Goal: Task Accomplishment & Management: Complete application form

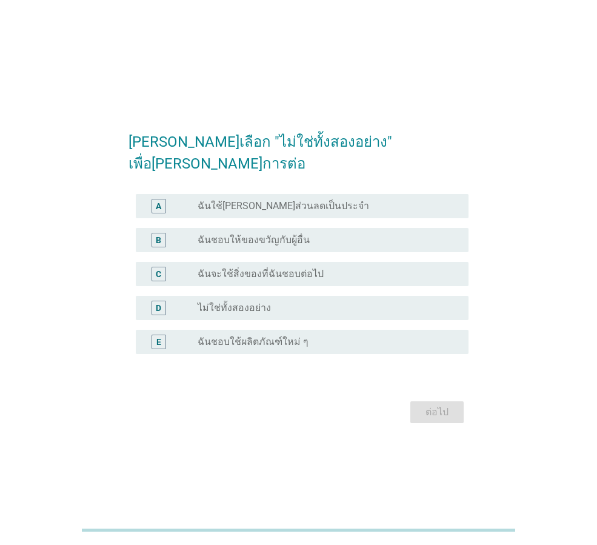
click at [261, 302] on label "ไม่ใช่ทั้งสองอย่าง" at bounding box center [234, 308] width 73 height 12
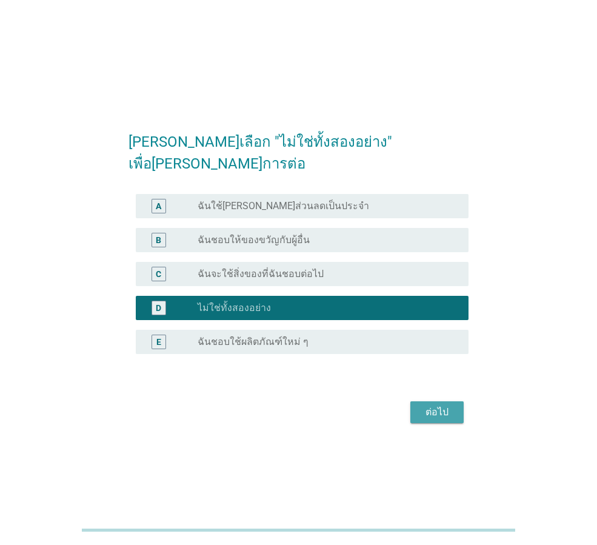
click at [433, 405] on div "ต่อไป" at bounding box center [437, 412] width 34 height 15
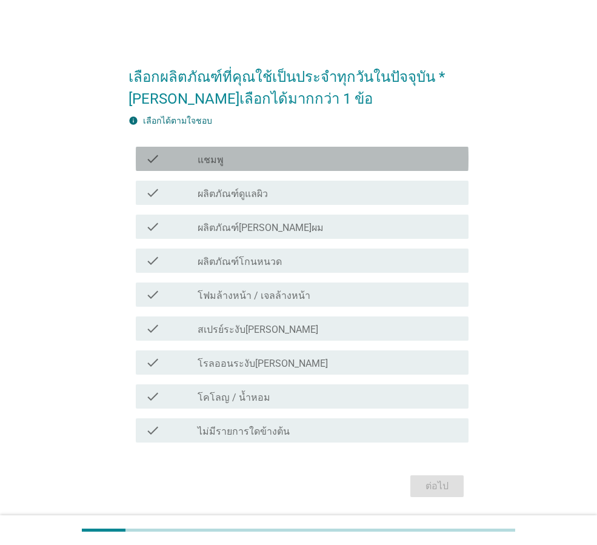
click at [287, 162] on div "check_box_outline_blank แชมพู" at bounding box center [328, 158] width 261 height 15
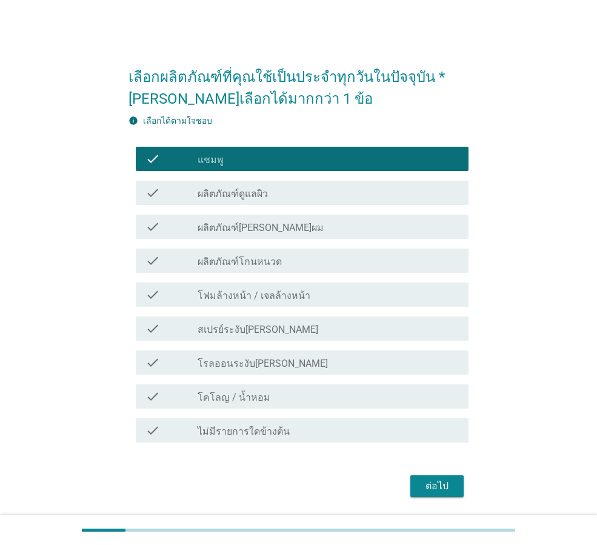
click at [301, 288] on div "check_box_outline_blank โฟมล้างหน้า / เจลล้างหน้า" at bounding box center [328, 294] width 261 height 15
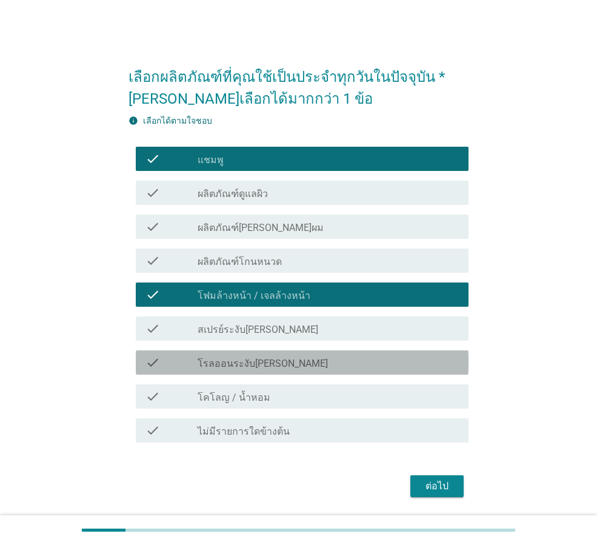
click at [310, 365] on div "check_box_outline_blank โรลออนระงับ[PERSON_NAME]" at bounding box center [328, 362] width 261 height 15
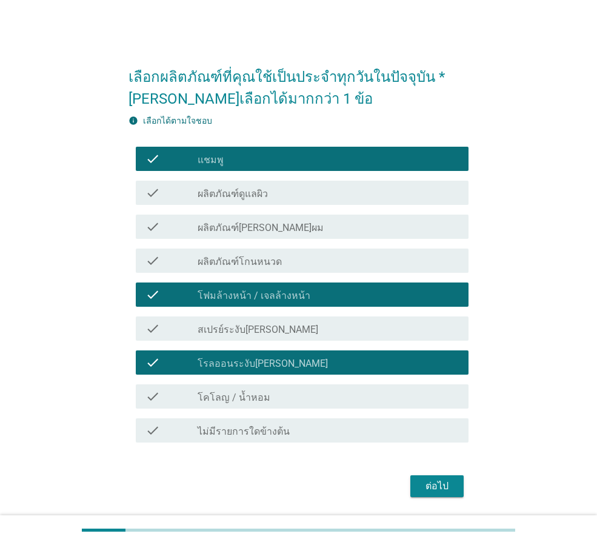
click at [319, 393] on div "check_box_outline_blank โคโลญ / น้ำหอม" at bounding box center [328, 396] width 261 height 15
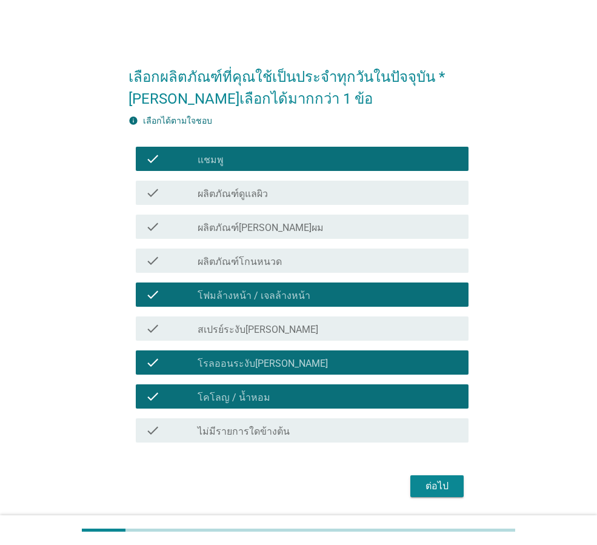
click at [416, 485] on button "ต่อไป" at bounding box center [436, 486] width 53 height 22
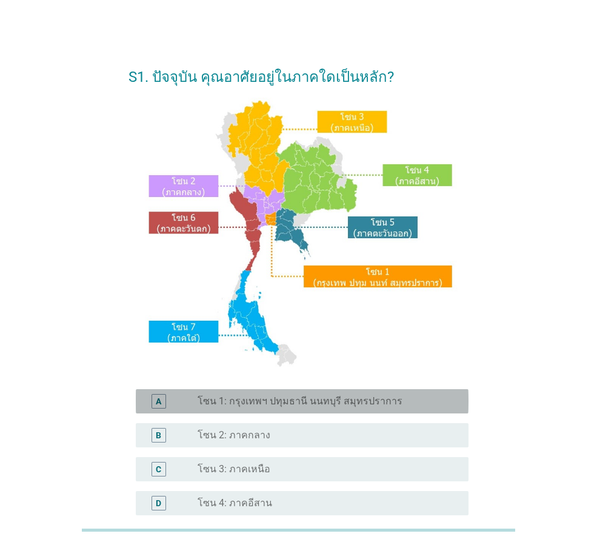
click at [258, 402] on label "โซน 1: กรุงเทพฯ ปทุมธานี นนทบุรี สมุทรปราการ" at bounding box center [300, 401] width 205 height 12
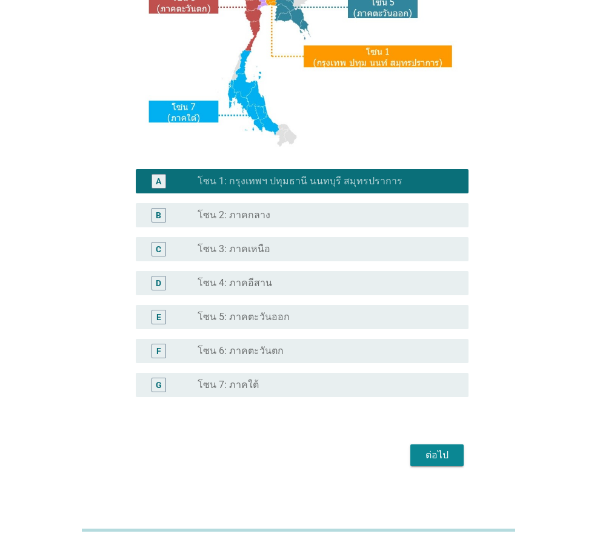
scroll to position [228, 0]
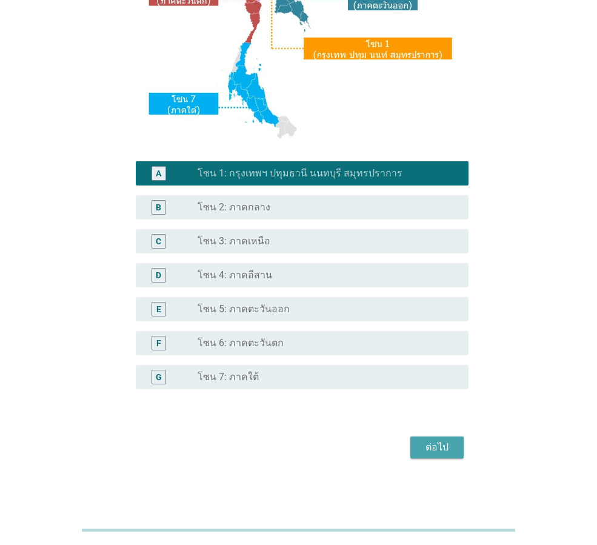
click at [428, 446] on div "ต่อไป" at bounding box center [437, 447] width 34 height 15
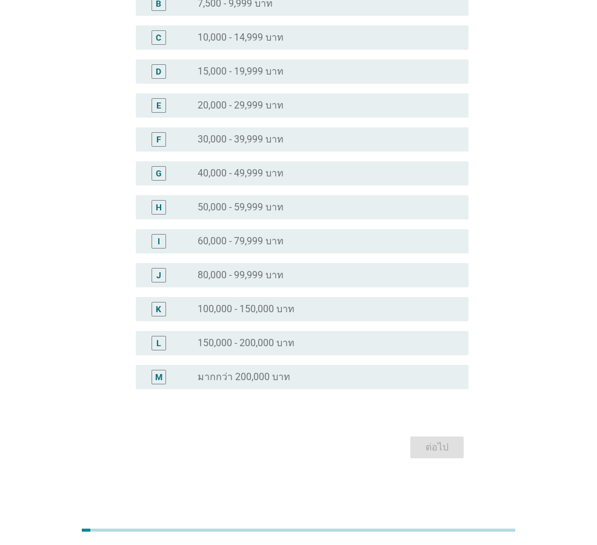
scroll to position [0, 0]
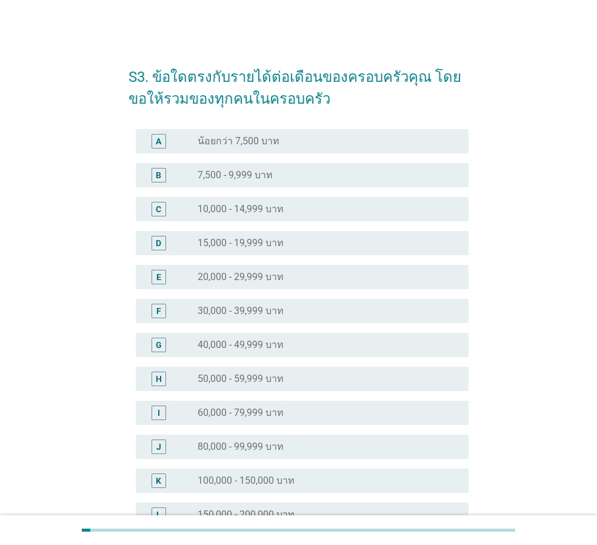
click at [288, 411] on div "radio_button_unchecked 60,000 - 79,999 บาท" at bounding box center [323, 413] width 251 height 12
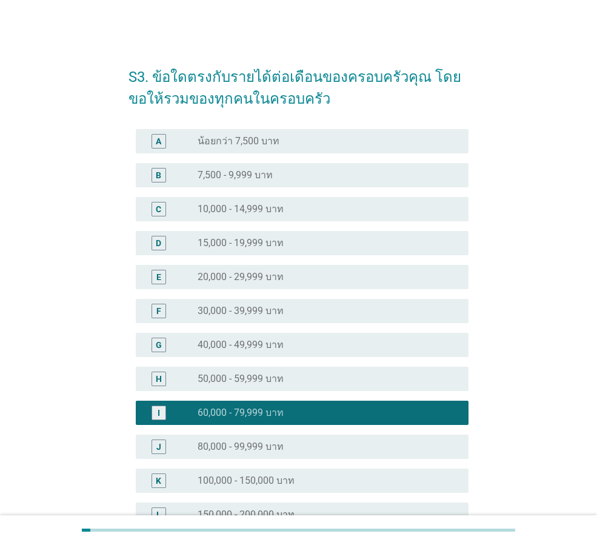
scroll to position [171, 0]
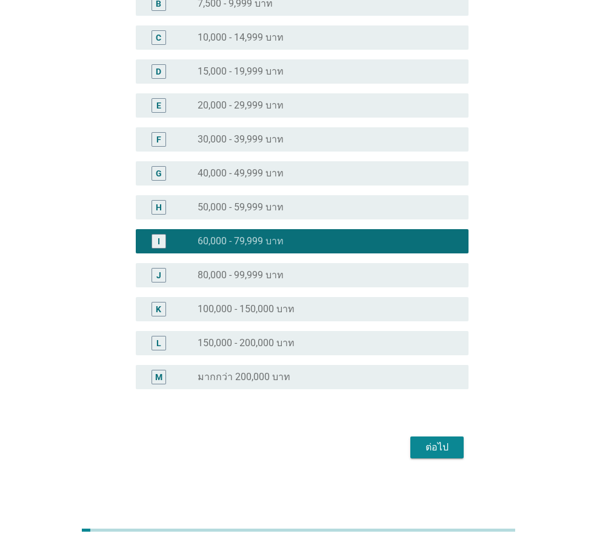
click at [443, 442] on div "ต่อไป" at bounding box center [437, 447] width 34 height 15
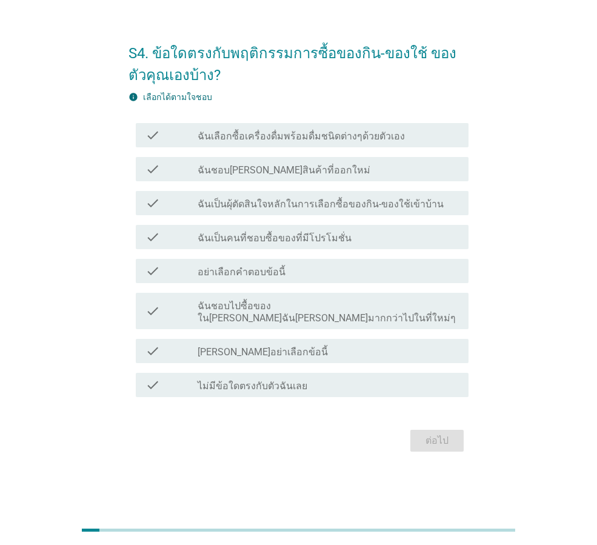
scroll to position [0, 0]
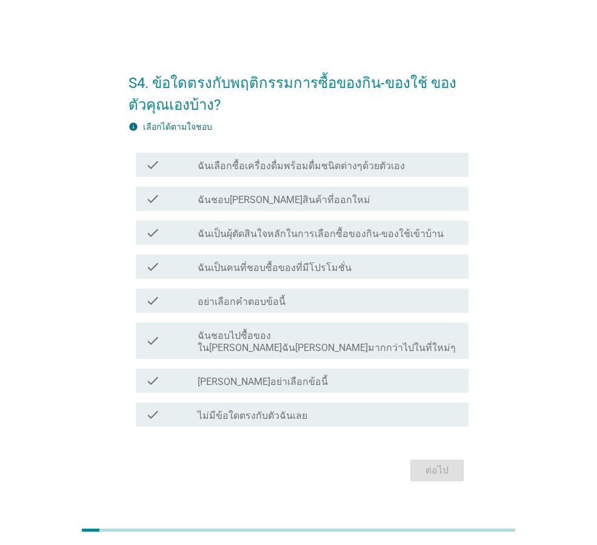
click at [356, 172] on label "ฉันเลือกซื้อเครื่องดื่มพร้อมดื่มชนิดต่างๆด้วยตัวเอง" at bounding box center [301, 166] width 207 height 12
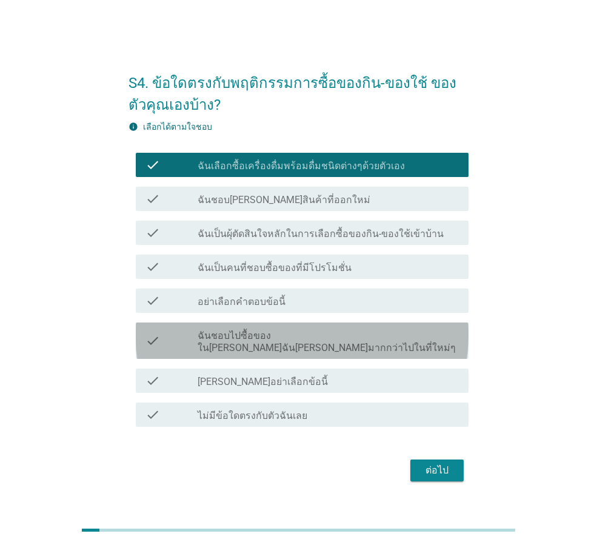
click at [334, 344] on label "ฉันชอบไปซื้อของในที่ที่ฉันคุ้นเคยมากกว่าไปในที่ใหม่ๆ" at bounding box center [328, 342] width 261 height 24
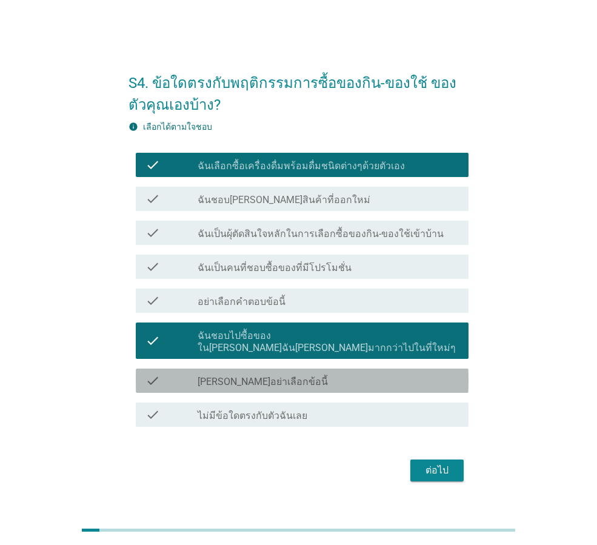
click at [335, 379] on div "check_box_outline_blank กรุณาอย่าเลือกข้อนี้" at bounding box center [328, 380] width 261 height 15
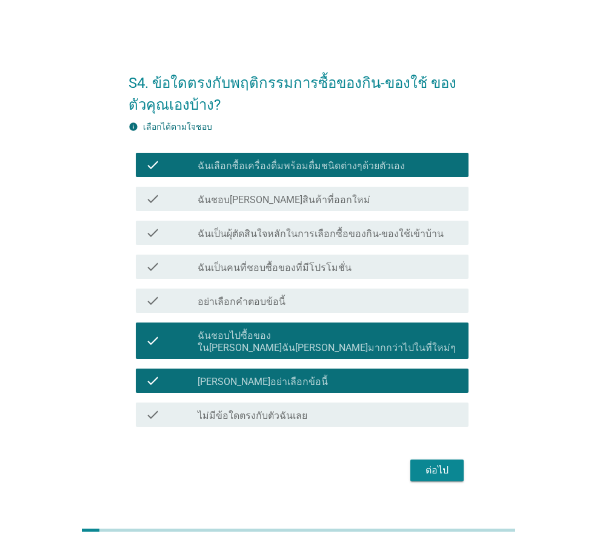
click at [324, 274] on label "ฉันเป็นคนที่ชอบซื้อของที่มีโปรโมชั่น" at bounding box center [275, 268] width 154 height 12
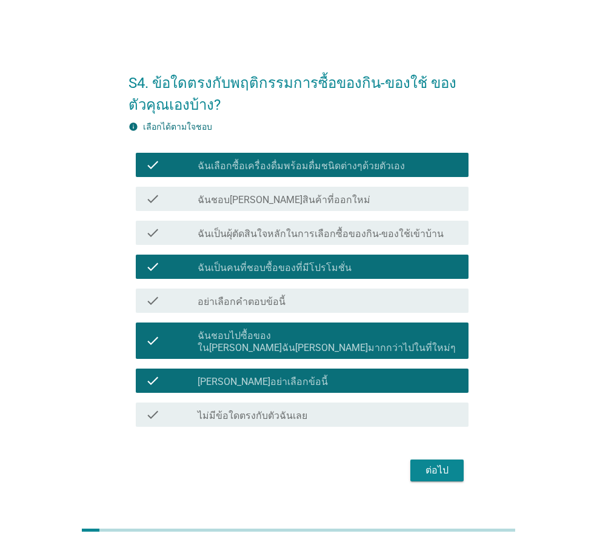
click at [330, 245] on div "check check_box_outline_blank ฉันเป็นผุ้ตัดสินใจหลักในการเลือกซื้อของกิน-ของใช้…" at bounding box center [302, 233] width 333 height 24
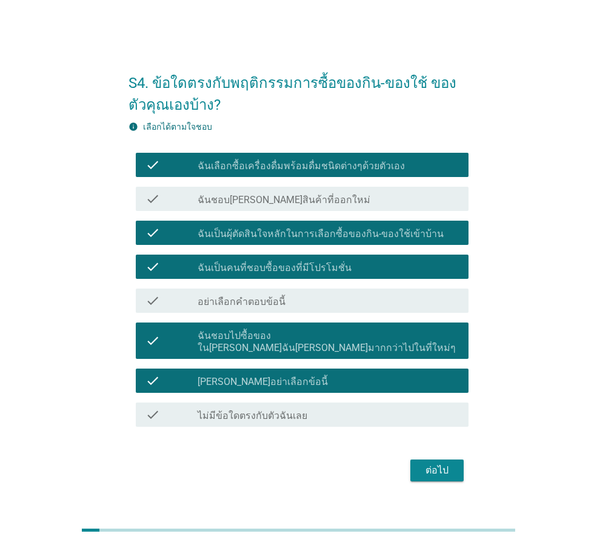
click at [334, 206] on div "check_box_outline_blank ฉันชอบลองสินค้าที่ออกใหม่" at bounding box center [328, 198] width 261 height 15
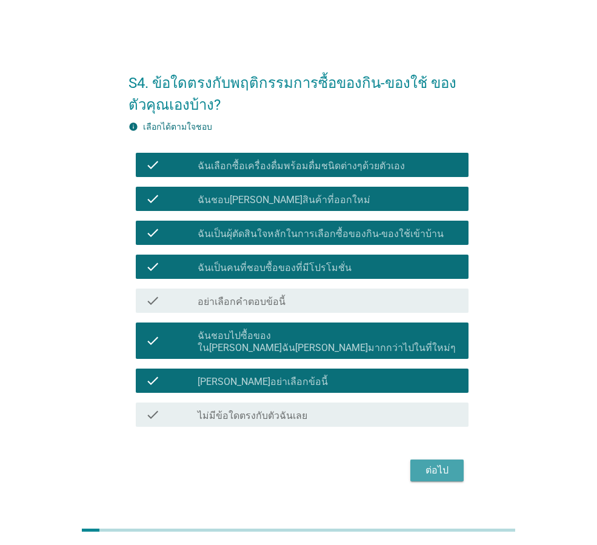
click at [457, 465] on button "ต่อไป" at bounding box center [436, 470] width 53 height 22
